Goal: Information Seeking & Learning: Learn about a topic

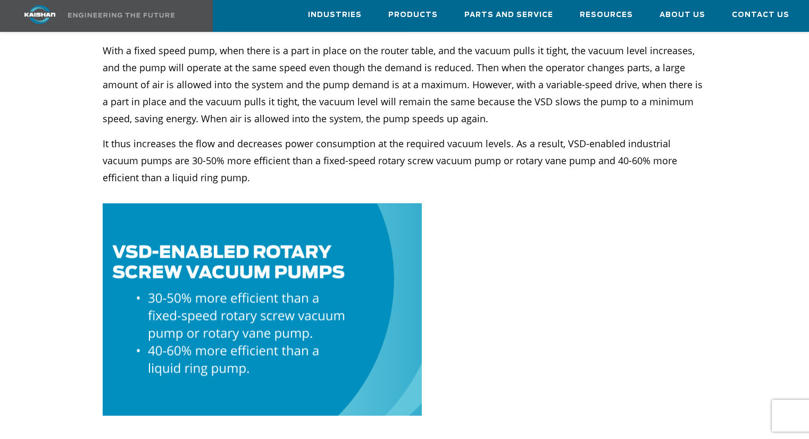
scroll to position [1261, 0]
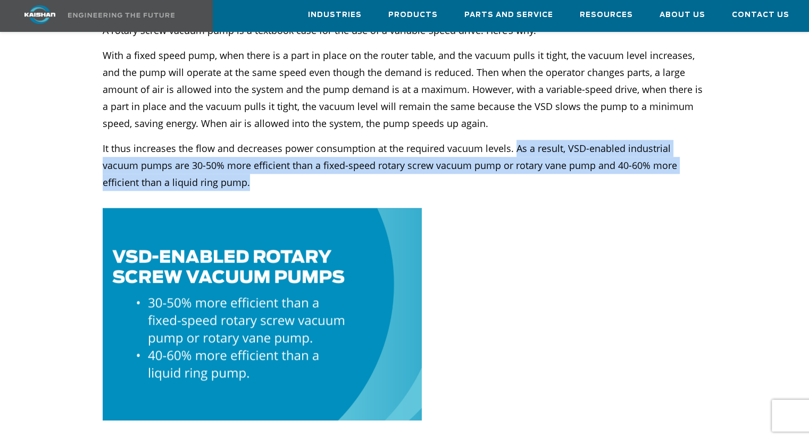
drag, startPoint x: 571, startPoint y: 165, endPoint x: 513, endPoint y: 125, distance: 70.4
click at [513, 140] on p "It thus increases the flow and decreases power consumption at the required vacu…" at bounding box center [405, 174] width 604 height 68
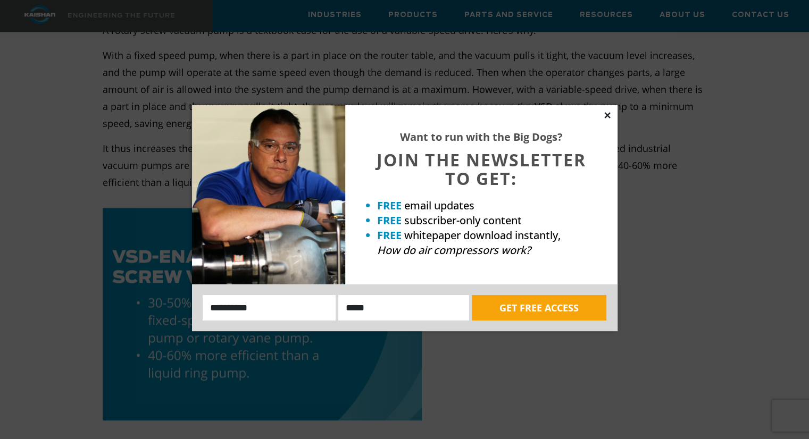
click at [608, 114] on icon at bounding box center [608, 116] width 10 height 10
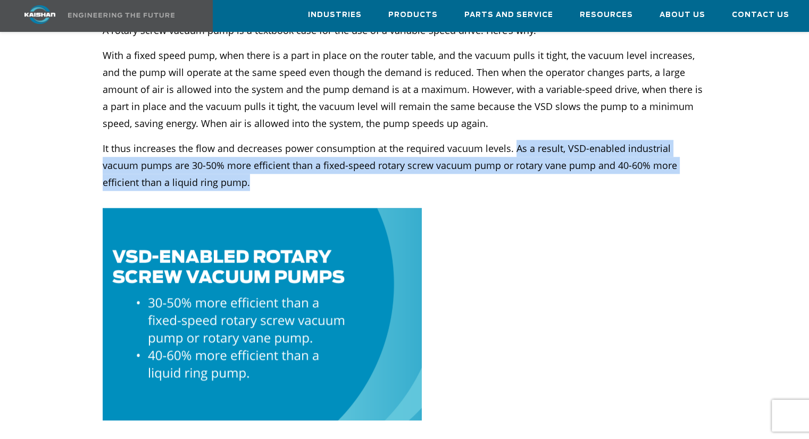
drag, startPoint x: 568, startPoint y: 161, endPoint x: 512, endPoint y: 131, distance: 63.5
click at [512, 140] on p "It thus increases the flow and decreases power consumption at the required vacu…" at bounding box center [405, 174] width 604 height 68
click at [502, 170] on p "It thus increases the flow and decreases power consumption at the required vacu…" at bounding box center [405, 174] width 604 height 68
drag, startPoint x: 508, startPoint y: 162, endPoint x: 513, endPoint y: 133, distance: 28.5
click at [513, 140] on p "It thus increases the flow and decreases power consumption at the required vacu…" at bounding box center [405, 174] width 604 height 68
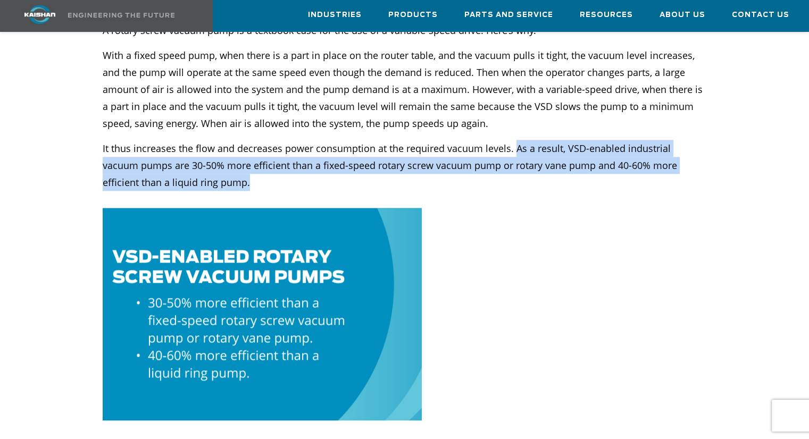
copy p "As a result, VSD-enabled industrial vacuum pumps are 30-50% more efficient than…"
